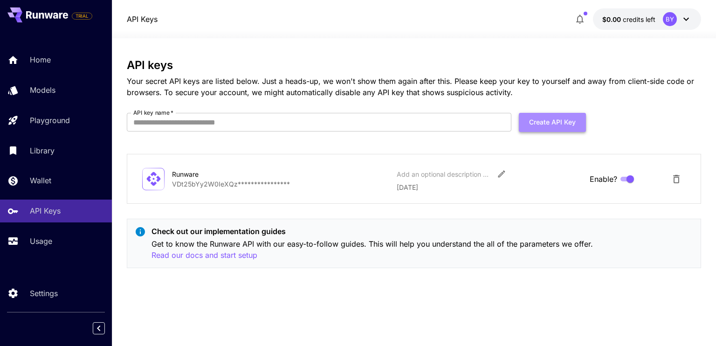
click at [570, 118] on button "Create API Key" at bounding box center [552, 122] width 67 height 19
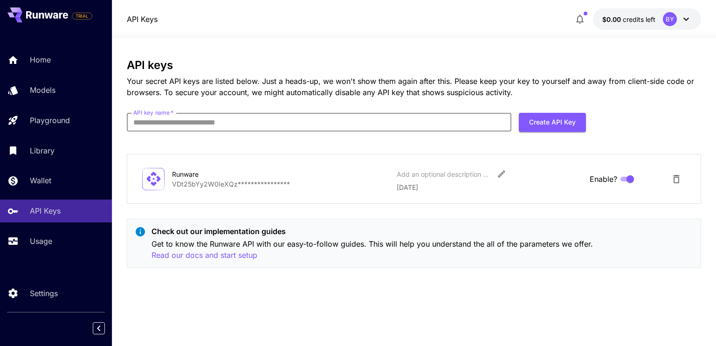
click at [269, 122] on input "API key name   *" at bounding box center [319, 122] width 385 height 19
click at [674, 179] on icon "Delete API Key" at bounding box center [676, 179] width 7 height 8
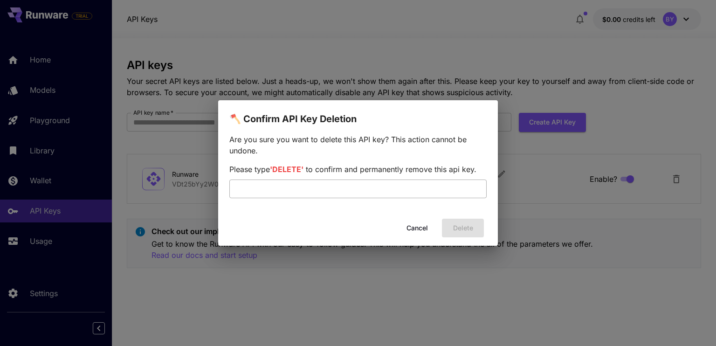
click at [336, 184] on input "text" at bounding box center [357, 188] width 257 height 19
type input "******"
click at [470, 229] on button "Delete" at bounding box center [463, 228] width 42 height 19
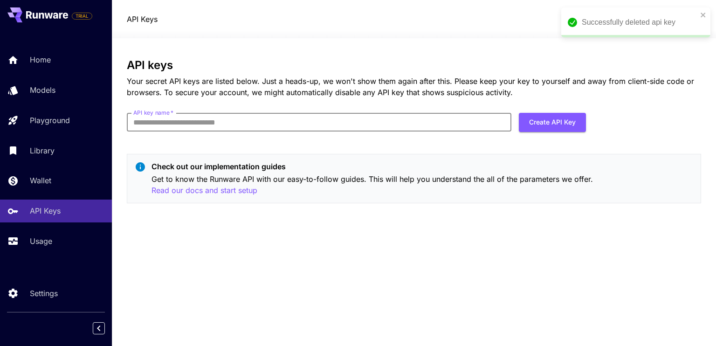
click at [371, 127] on input "API key name   *" at bounding box center [319, 122] width 385 height 19
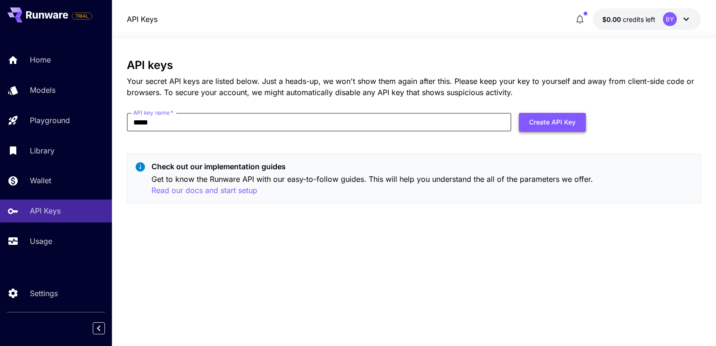
type input "*****"
click at [532, 121] on button "Create API Key" at bounding box center [552, 122] width 67 height 19
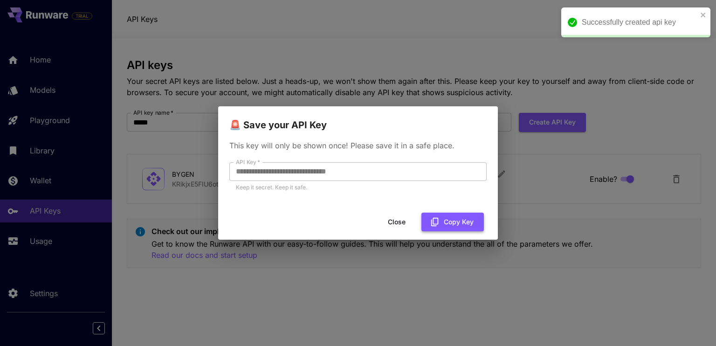
click at [448, 221] on button "Copy Key" at bounding box center [452, 222] width 62 height 19
click at [448, 226] on button "Copy Key" at bounding box center [452, 222] width 62 height 19
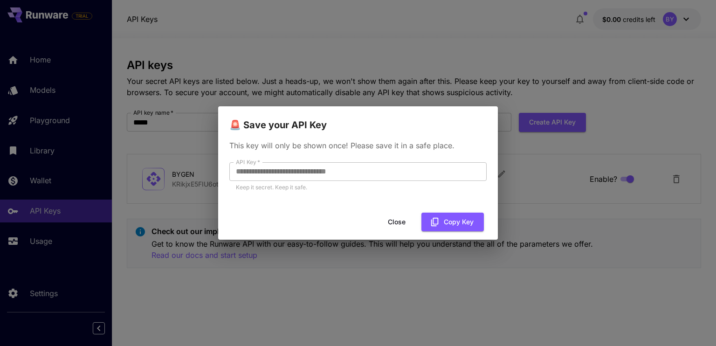
click at [402, 219] on button "Close" at bounding box center [397, 222] width 42 height 19
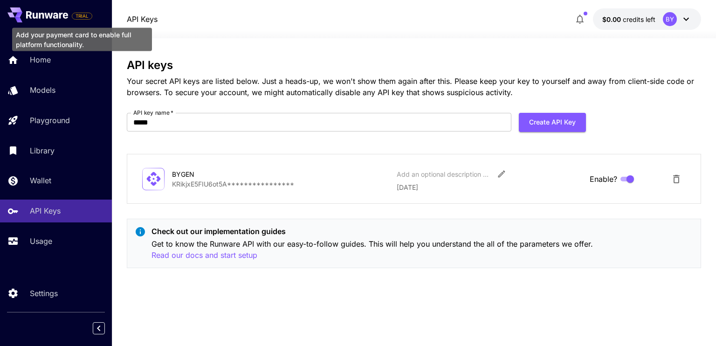
click at [84, 15] on span "TRIAL" at bounding box center [82, 16] width 20 height 7
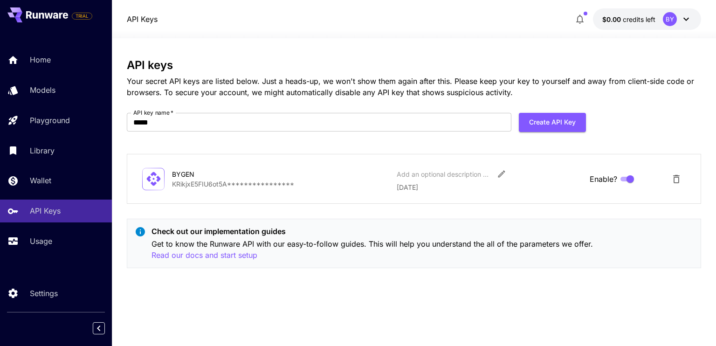
click at [48, 18] on icon at bounding box center [47, 14] width 42 height 7
click at [583, 22] on icon "button" at bounding box center [579, 19] width 7 height 9
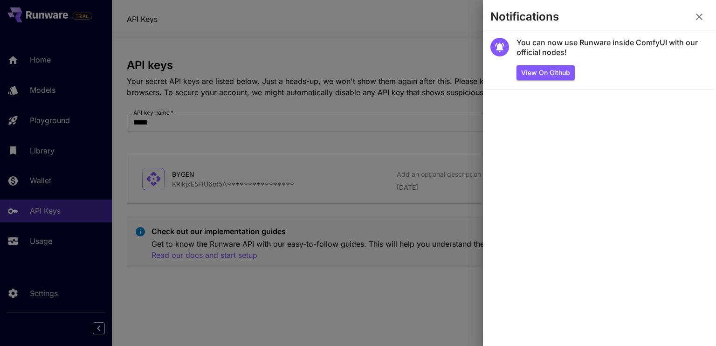
click at [419, 38] on div at bounding box center [358, 173] width 716 height 346
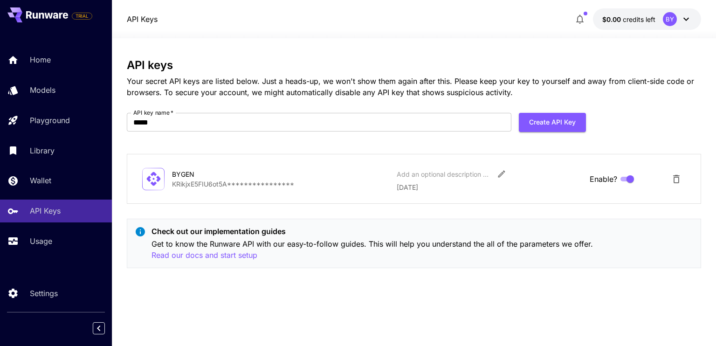
click at [687, 18] on icon at bounding box center [686, 19] width 11 height 11
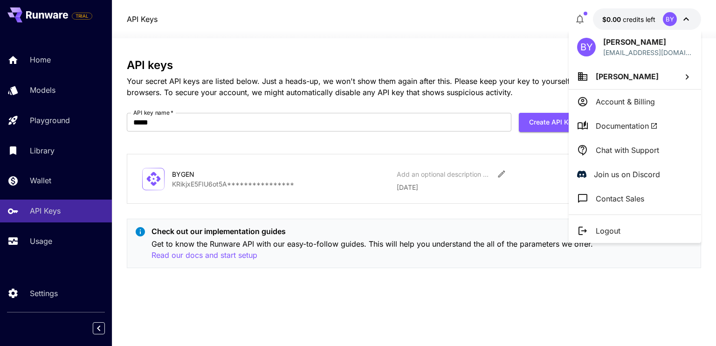
click at [441, 28] on div at bounding box center [358, 173] width 716 height 346
